Goal: Obtain resource: Download file/media

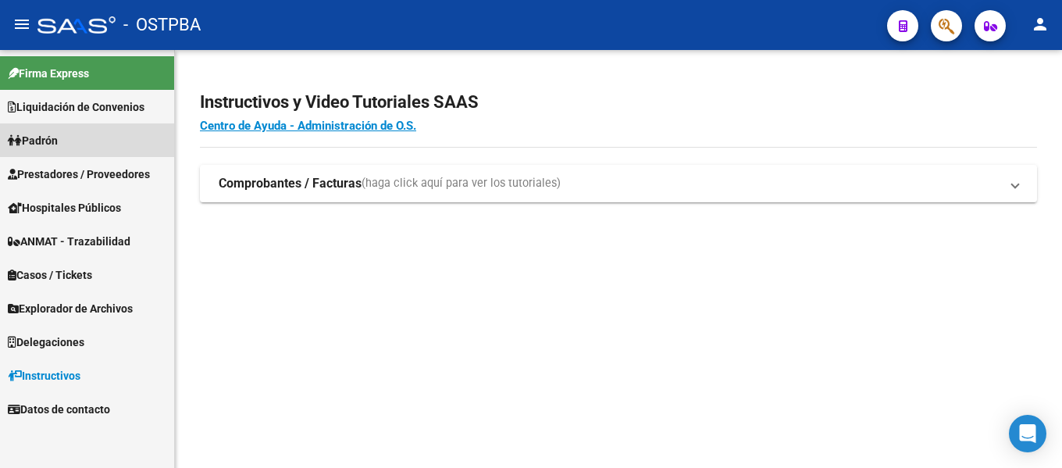
click at [48, 142] on span "Padrón" at bounding box center [33, 140] width 50 height 17
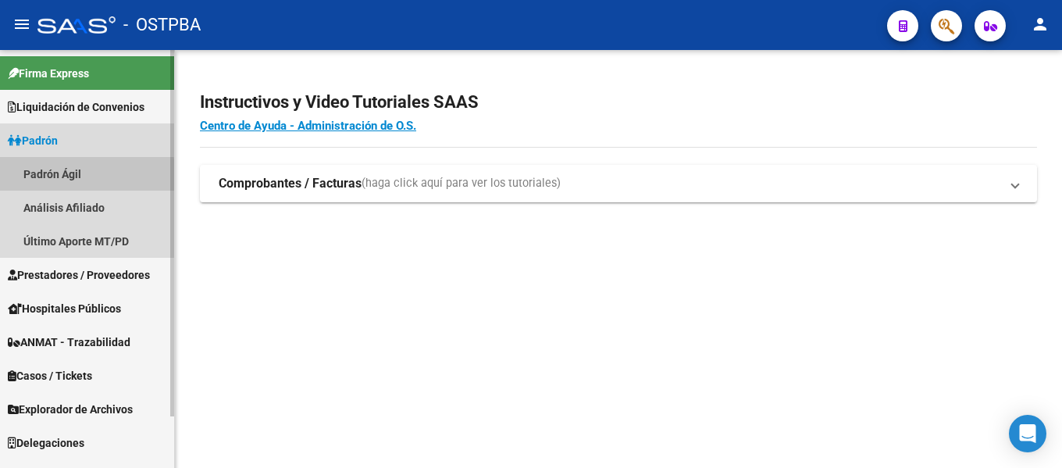
click at [52, 178] on link "Padrón Ágil" at bounding box center [87, 174] width 174 height 34
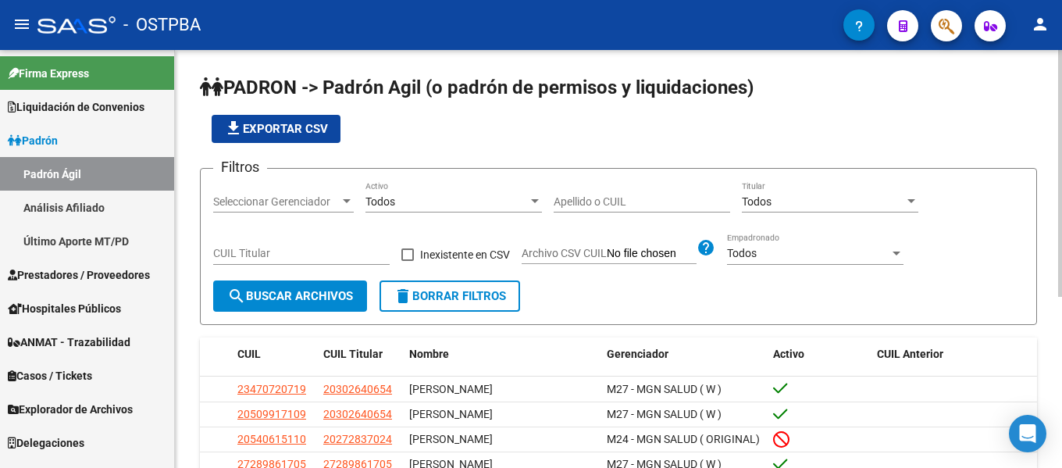
click at [537, 201] on div at bounding box center [535, 201] width 8 height 4
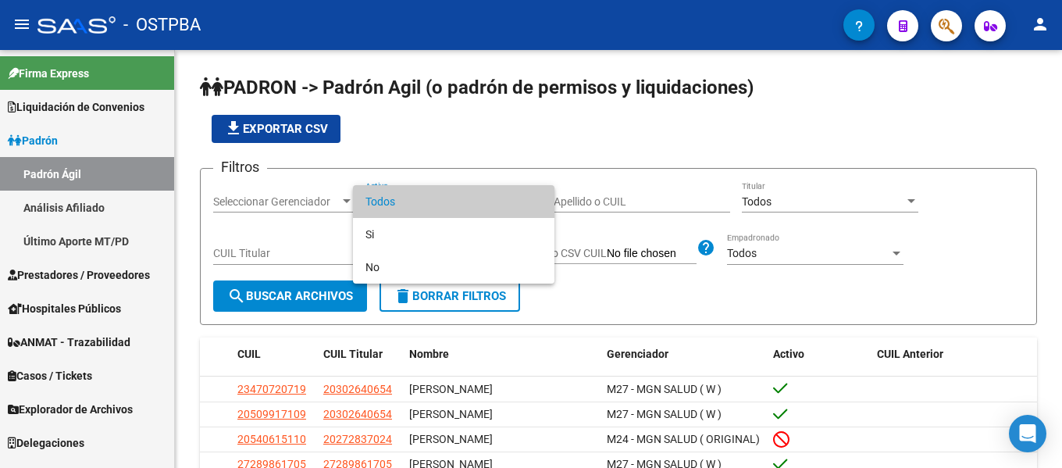
click at [433, 200] on span "Todos" at bounding box center [454, 201] width 177 height 33
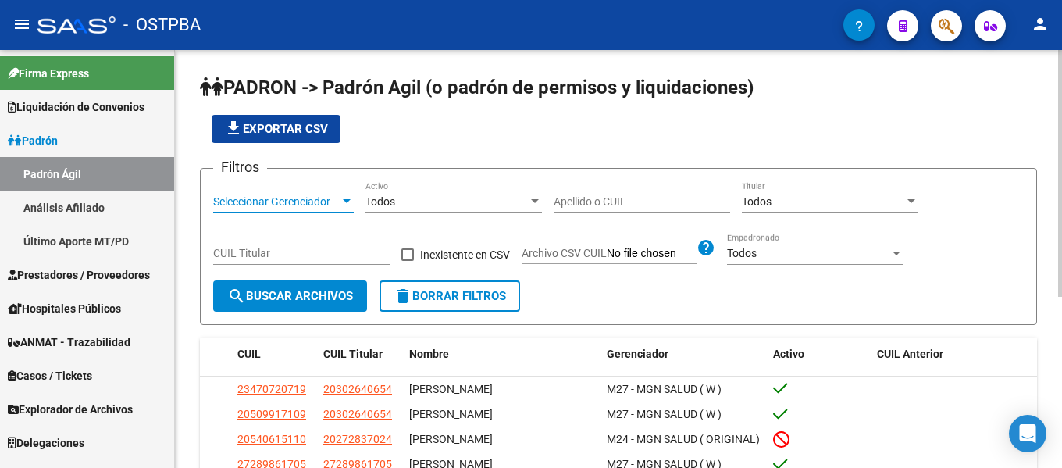
click at [335, 200] on span "Seleccionar Gerenciador" at bounding box center [276, 201] width 127 height 13
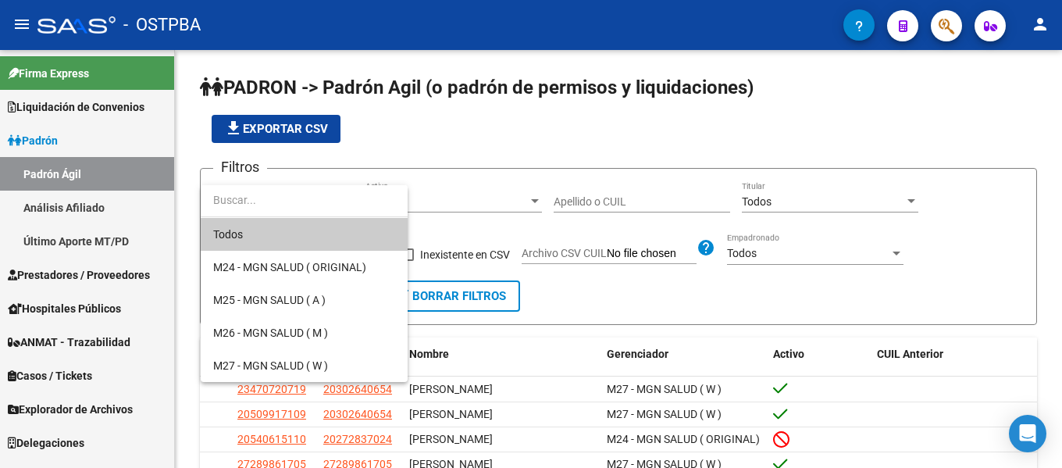
click at [333, 204] on input "dropdown search" at bounding box center [304, 200] width 207 height 33
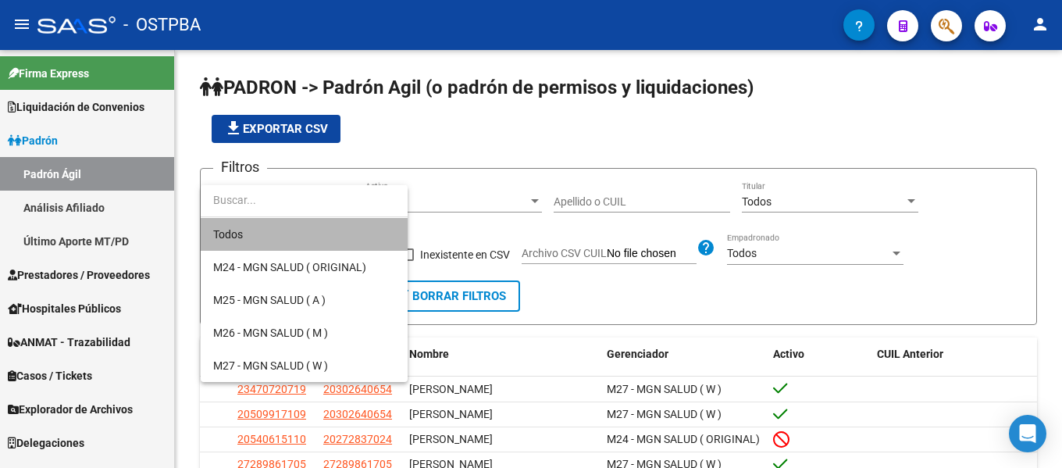
click at [234, 232] on span "Todos" at bounding box center [304, 234] width 182 height 33
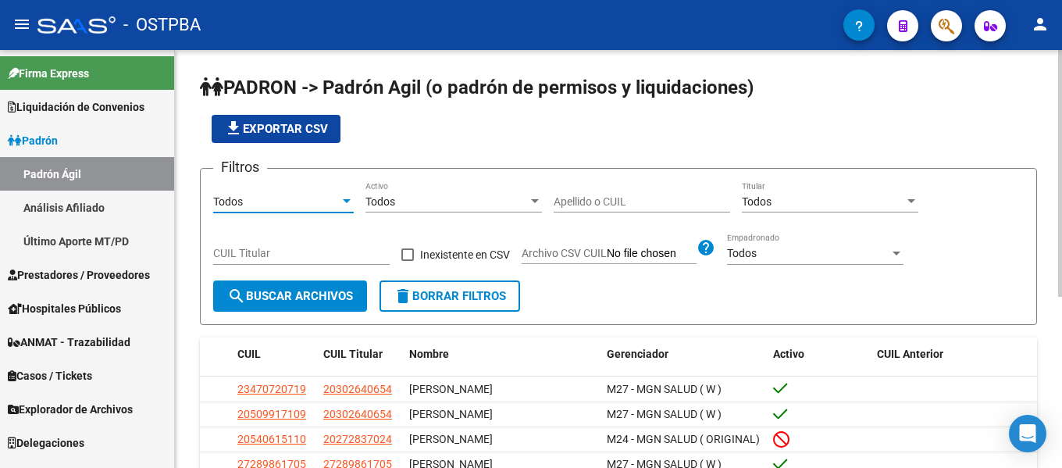
click at [909, 257] on app-bool-drop-down "Todos Empadronado" at bounding box center [821, 253] width 188 height 12
click at [897, 255] on div at bounding box center [897, 254] width 8 height 4
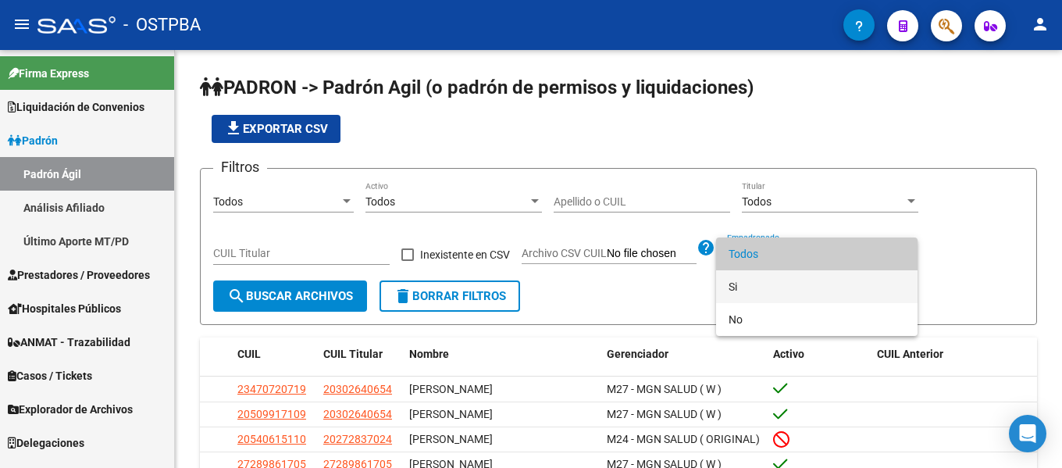
click at [757, 275] on span "Si" at bounding box center [817, 286] width 177 height 33
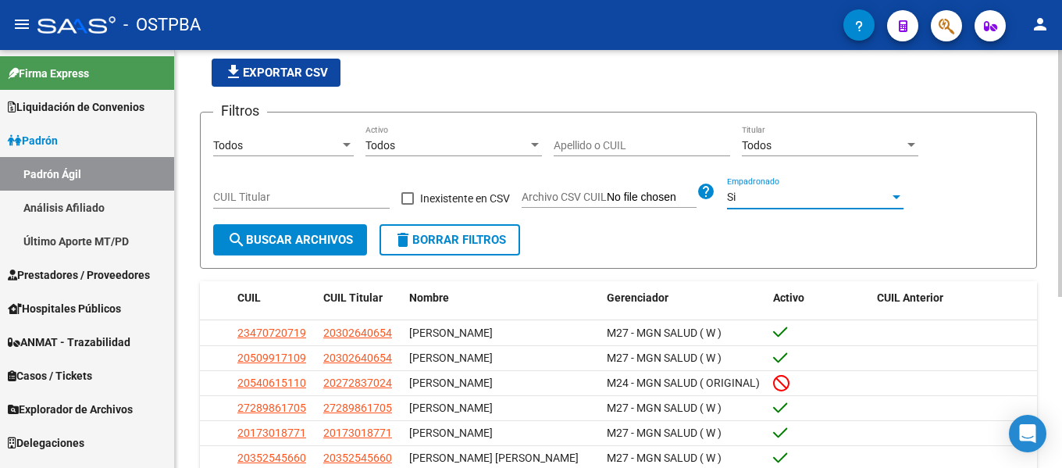
scroll to position [78, 0]
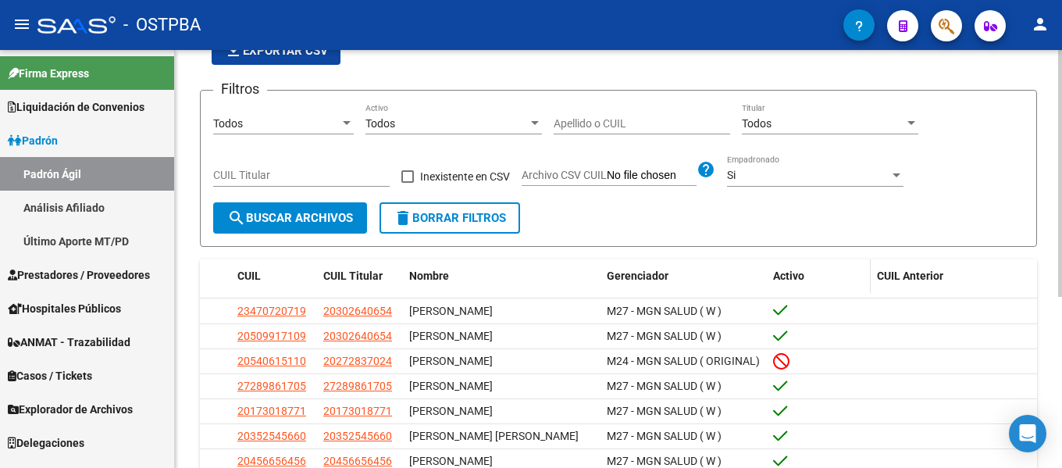
click at [795, 276] on span "Activo" at bounding box center [788, 275] width 31 height 12
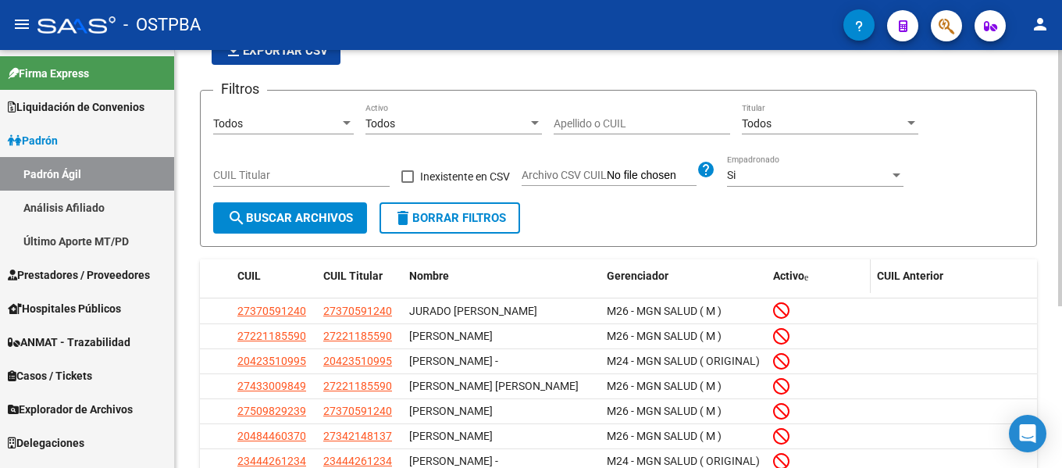
scroll to position [0, 0]
click at [795, 276] on span "Activo" at bounding box center [788, 275] width 31 height 12
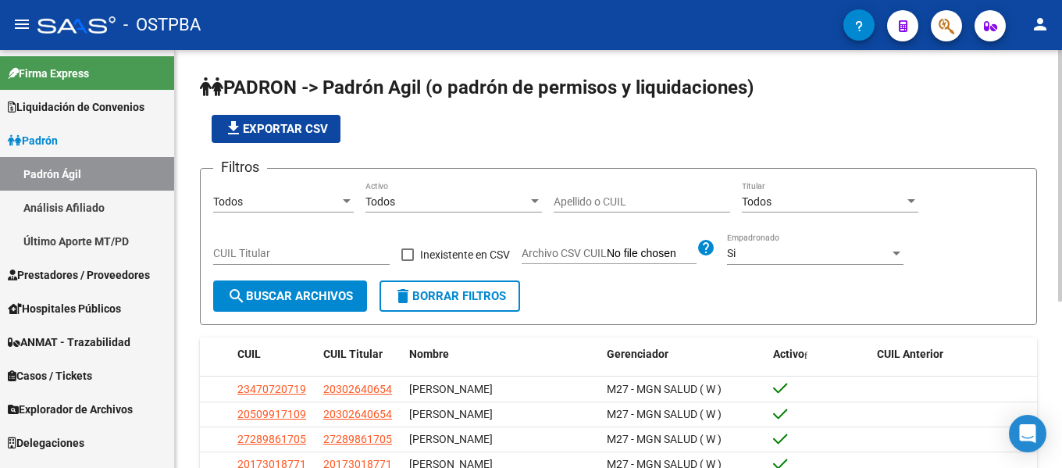
click at [309, 202] on div "Todos" at bounding box center [276, 201] width 127 height 13
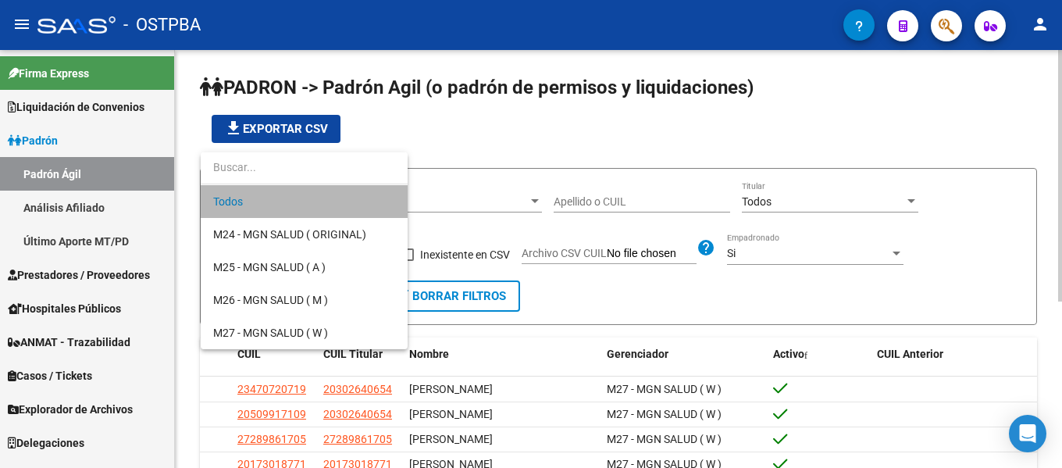
click at [309, 202] on span "Todos" at bounding box center [304, 201] width 182 height 33
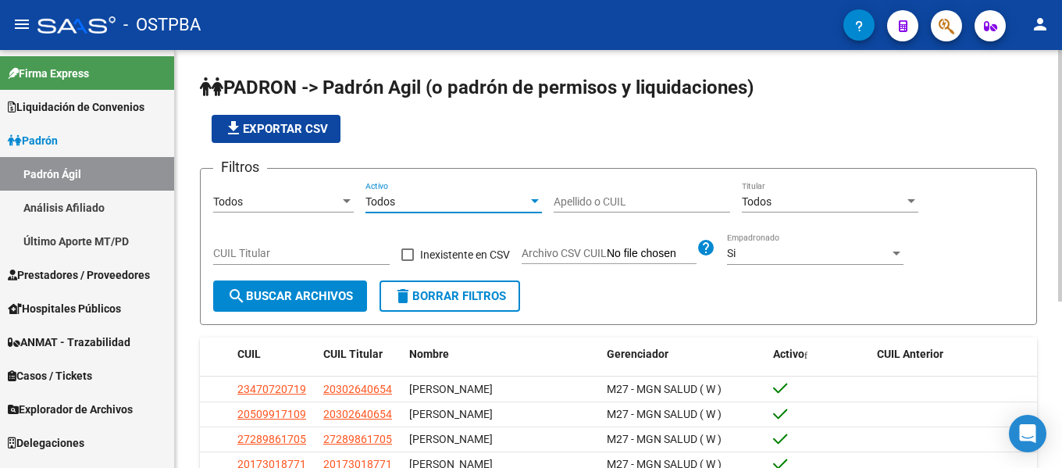
click at [403, 205] on div "Todos" at bounding box center [447, 201] width 162 height 13
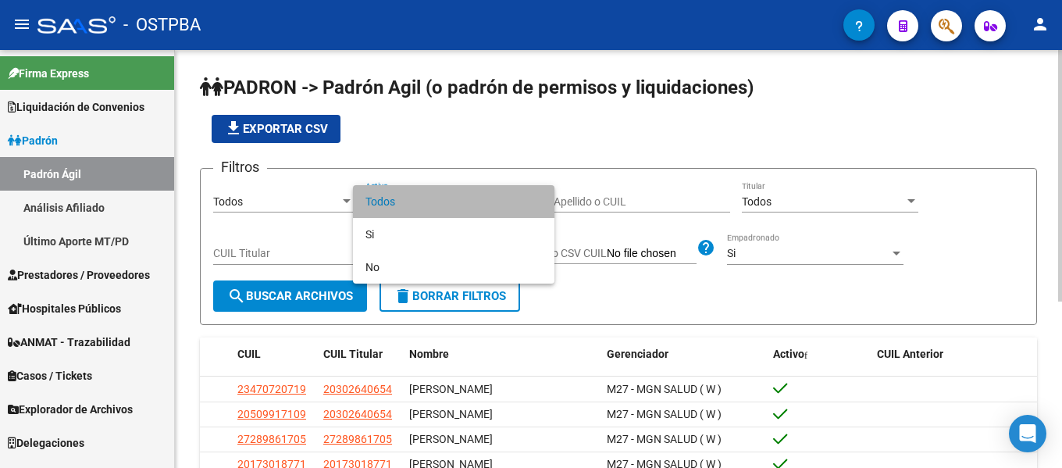
click at [403, 205] on span "Todos" at bounding box center [454, 201] width 177 height 33
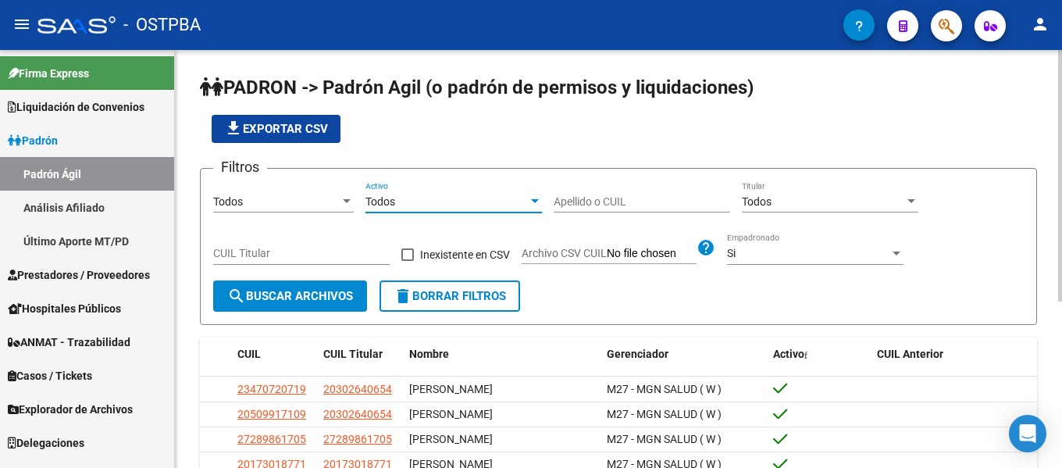
click at [403, 205] on div "Todos" at bounding box center [447, 201] width 162 height 13
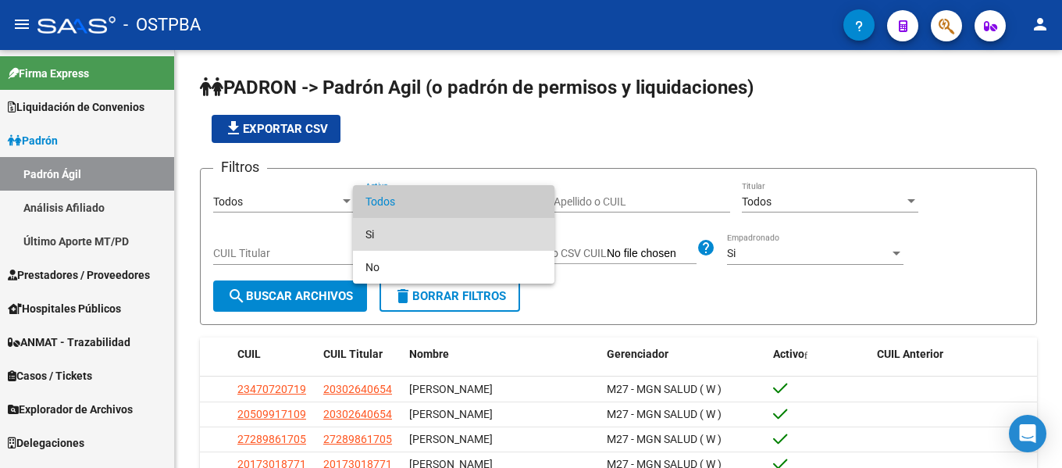
click at [394, 234] on span "Si" at bounding box center [454, 234] width 177 height 33
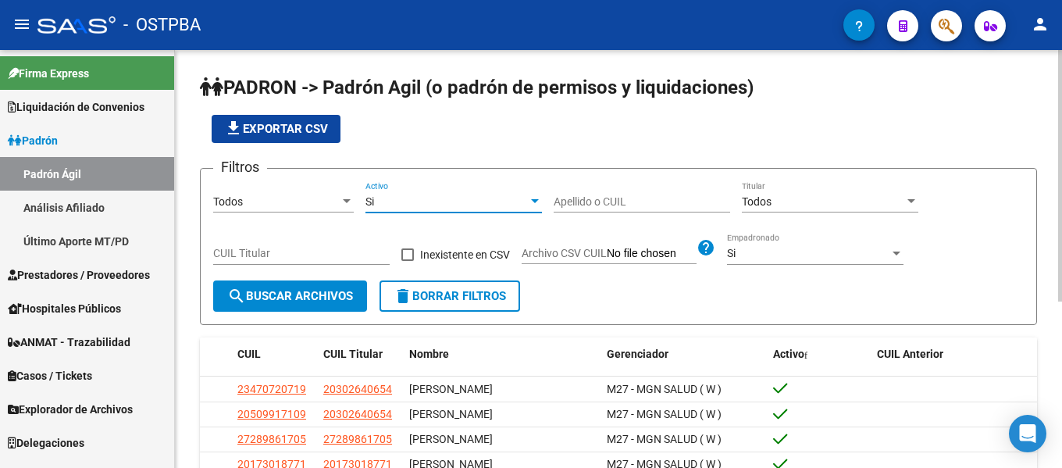
click at [263, 294] on span "search Buscar Archivos" at bounding box center [290, 296] width 126 height 14
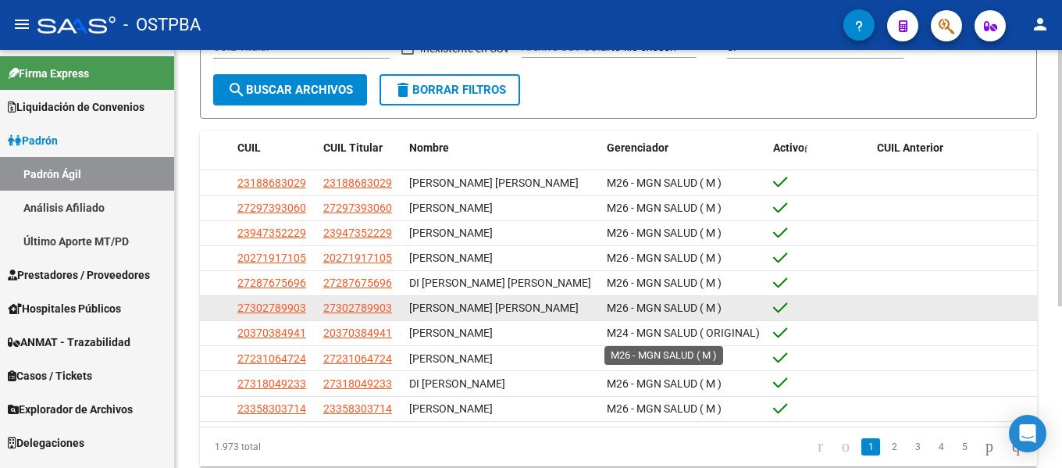
scroll to position [264, 0]
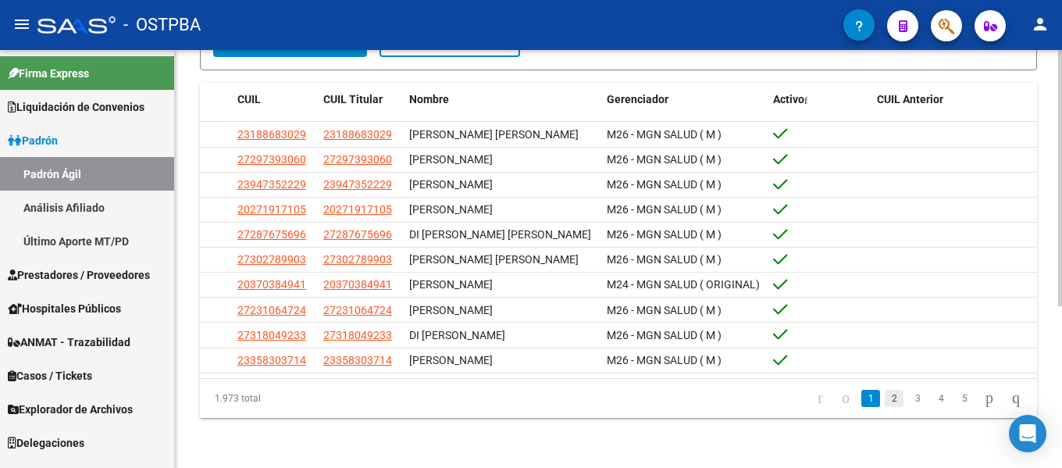
click at [885, 401] on link "2" at bounding box center [894, 398] width 19 height 17
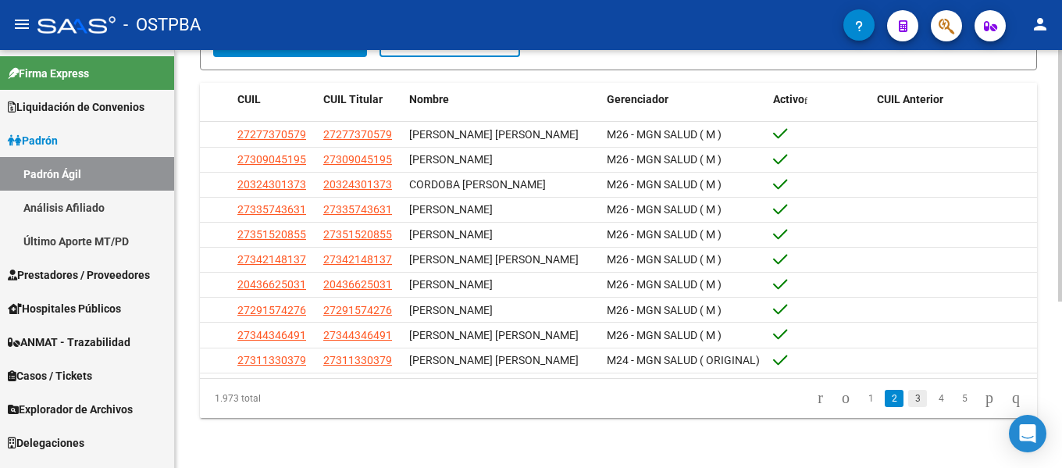
click at [908, 407] on link "3" at bounding box center [917, 398] width 19 height 17
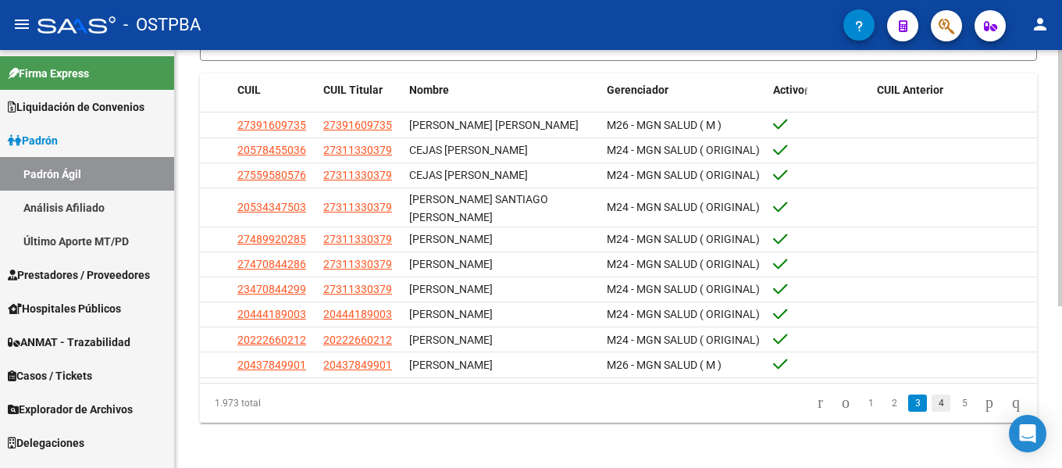
click at [932, 404] on link "4" at bounding box center [941, 402] width 19 height 17
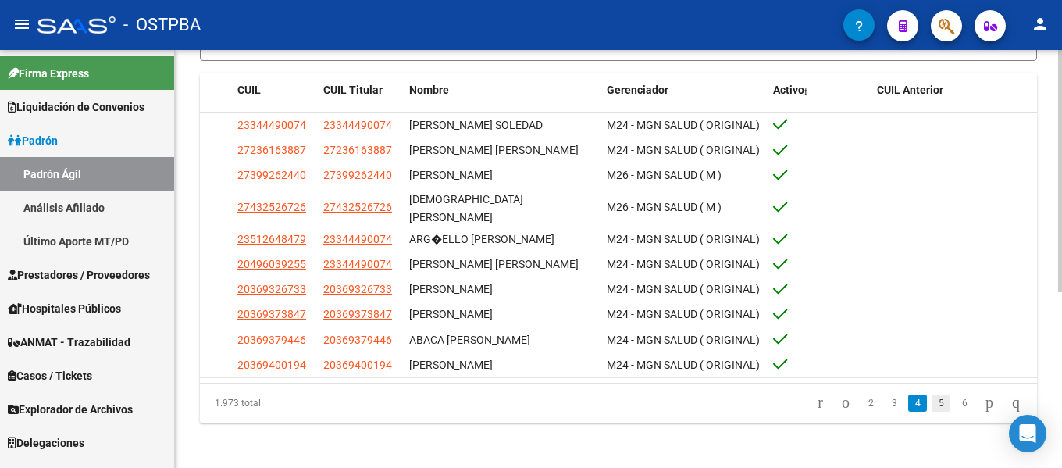
click at [932, 412] on link "5" at bounding box center [941, 402] width 19 height 17
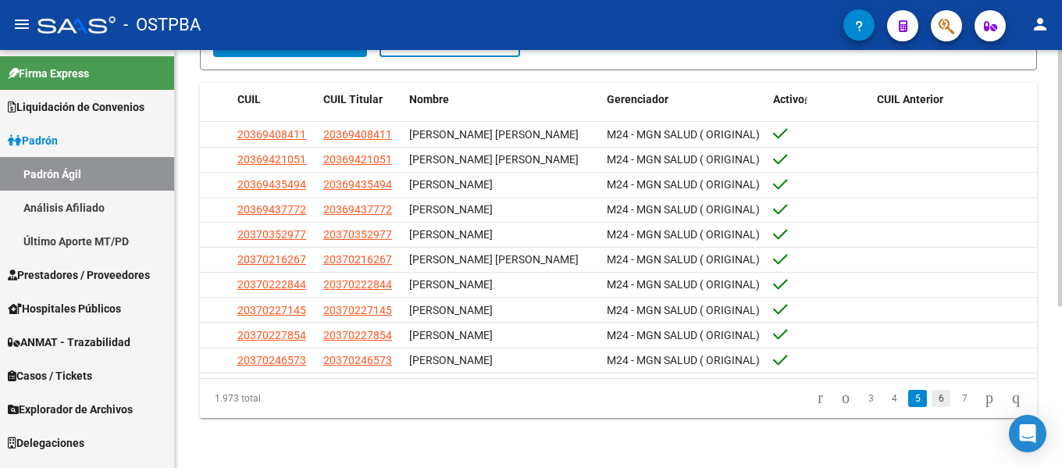
click at [932, 397] on link "6" at bounding box center [941, 398] width 19 height 17
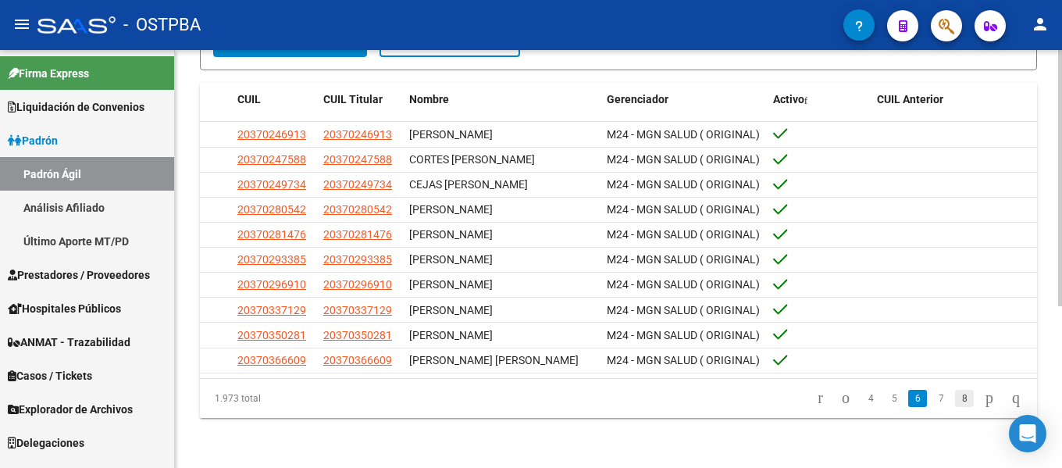
click at [955, 399] on link "8" at bounding box center [964, 398] width 19 height 17
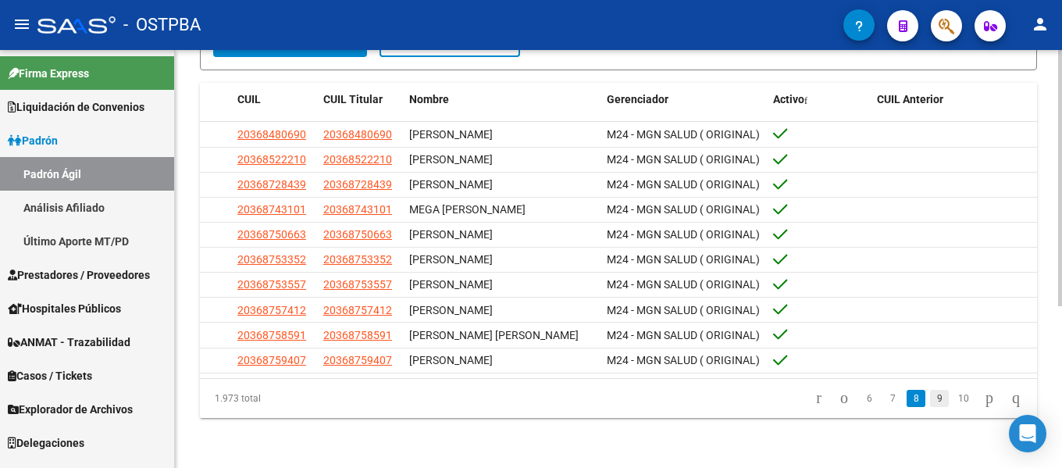
click at [930, 400] on link "9" at bounding box center [939, 398] width 19 height 17
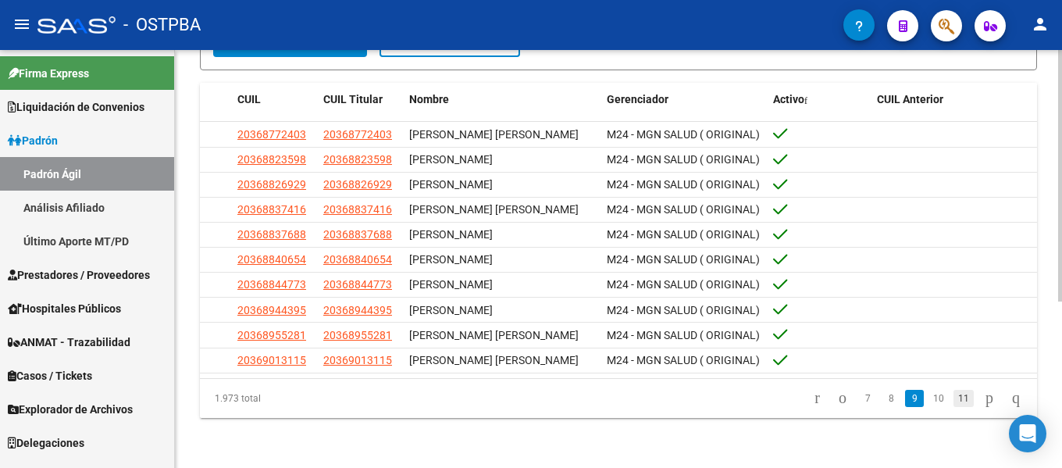
click at [954, 407] on link "11" at bounding box center [964, 398] width 20 height 17
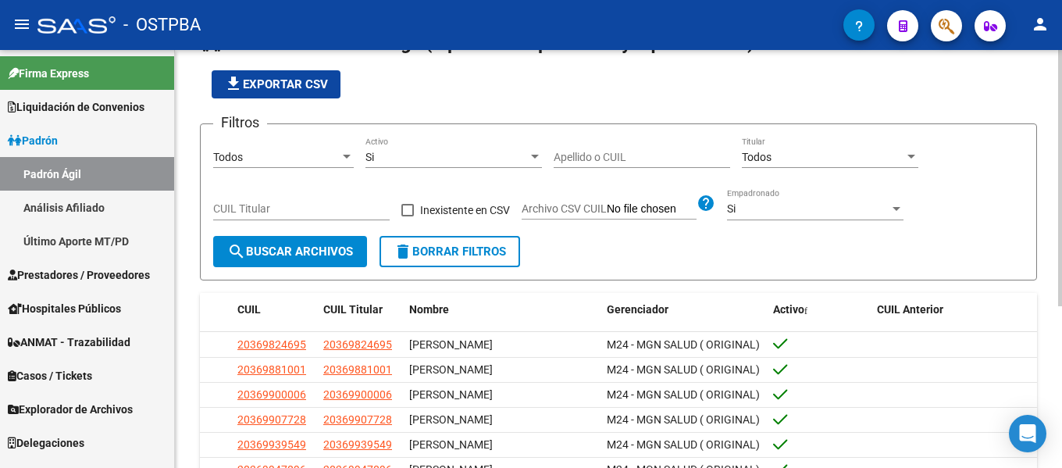
scroll to position [30, 0]
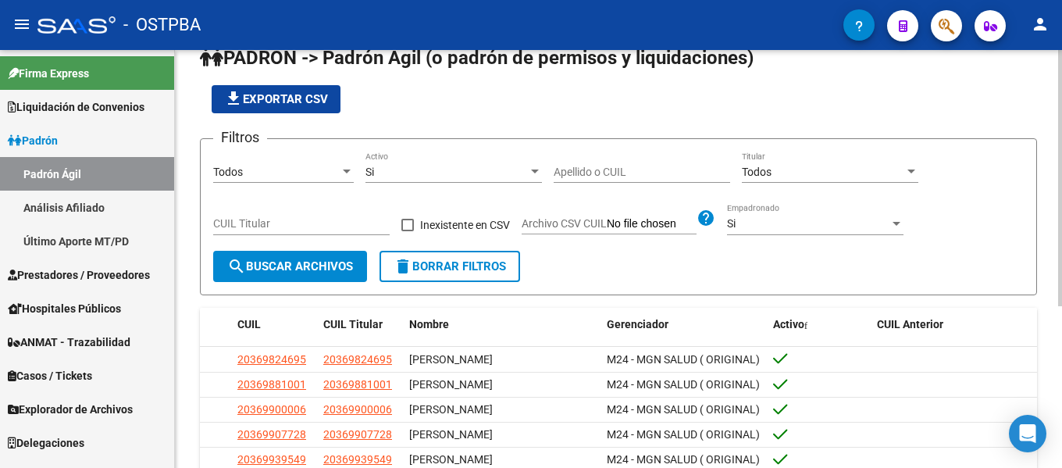
click at [287, 99] on span "file_download Exportar CSV" at bounding box center [276, 99] width 104 height 14
